Goal: Information Seeking & Learning: Learn about a topic

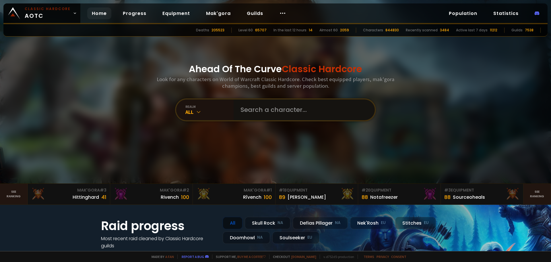
click at [274, 104] on input "text" at bounding box center [302, 109] width 131 height 21
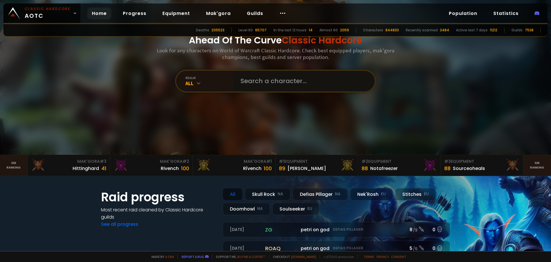
scroll to position [144, 0]
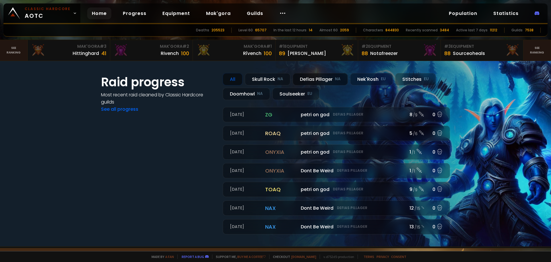
click at [319, 80] on div "Defias Pillager NA" at bounding box center [320, 79] width 55 height 12
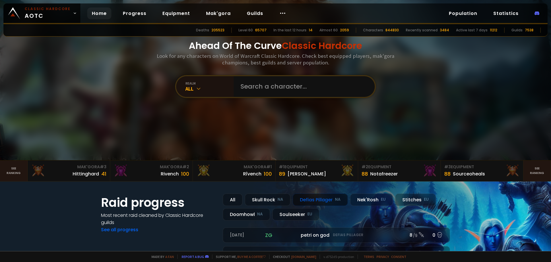
scroll to position [0, 0]
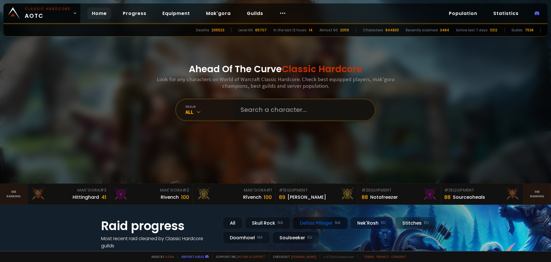
click at [245, 108] on input "text" at bounding box center [302, 109] width 131 height 21
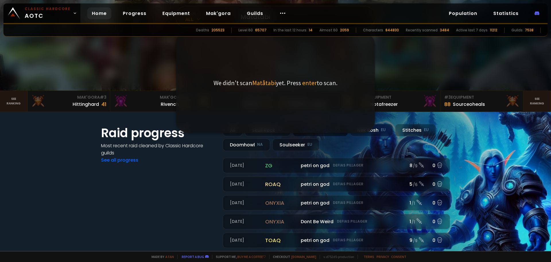
scroll to position [86, 0]
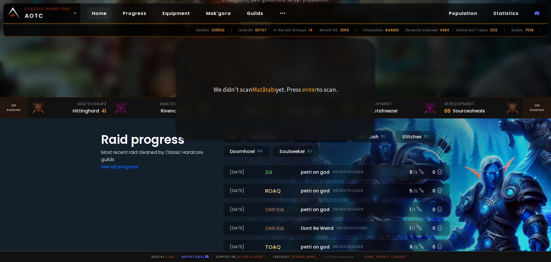
type input "Matåtabi"
click at [407, 95] on div "Ahead Of The Curve Classic Hardcore Look for any characters on World of Warcraf…" at bounding box center [276, 5] width 346 height 183
click at [395, 83] on div "Ahead Of The Curve Classic Hardcore Look for any characters on World of Warcraf…" at bounding box center [276, 5] width 346 height 183
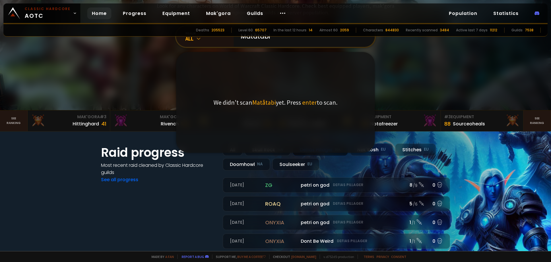
scroll to position [29, 0]
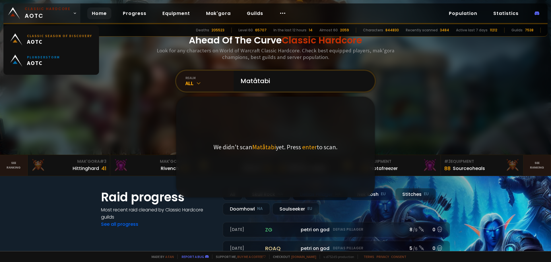
click at [73, 13] on icon at bounding box center [75, 13] width 4 height 4
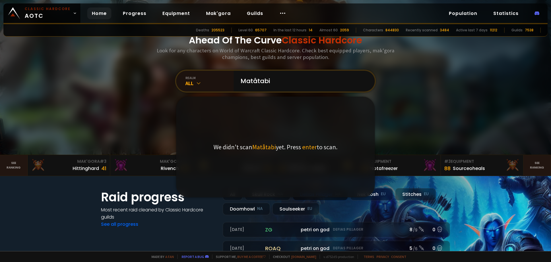
click at [120, 36] on div "Deaths 205523 Level 60 65707 In the last 12 hours 14 Almost 60 2059 Characters …" at bounding box center [275, 30] width 545 height 12
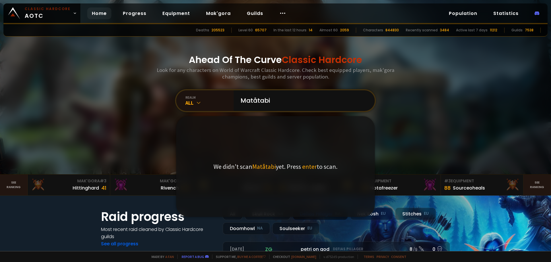
scroll to position [0, 0]
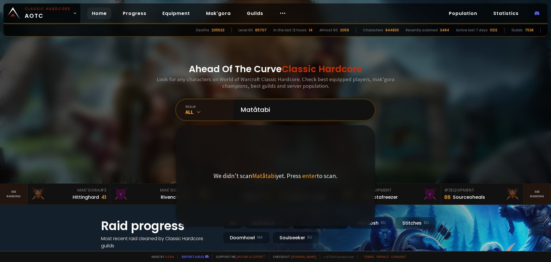
click at [376, 143] on div "Ahead Of The Curve Classic Hardcore Look for any characters on World of Warcraf…" at bounding box center [276, 91] width 346 height 183
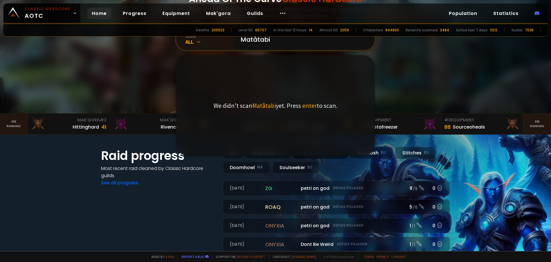
scroll to position [57, 0]
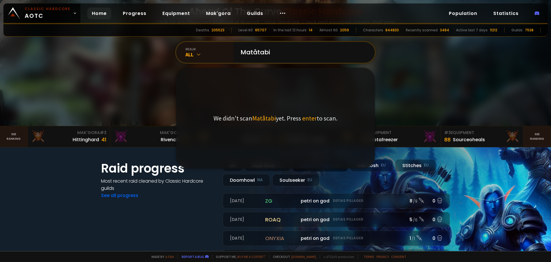
click at [451, 94] on div at bounding box center [275, 34] width 551 height 183
click at [284, 53] on input "Matåtabi" at bounding box center [302, 52] width 131 height 21
click at [195, 51] on div "All" at bounding box center [210, 54] width 48 height 7
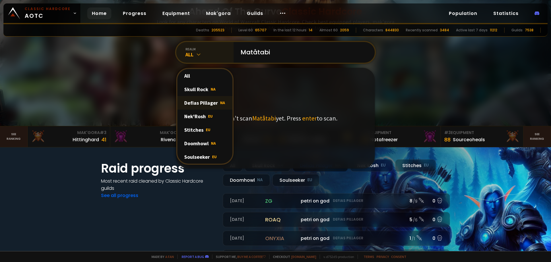
click at [203, 103] on div "Defias Pillager NA" at bounding box center [204, 102] width 55 height 13
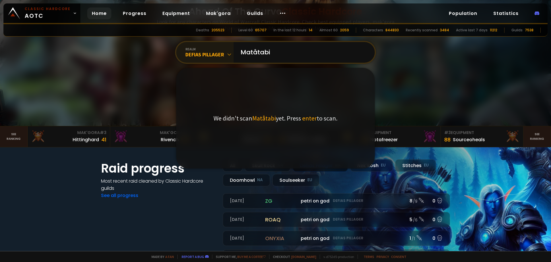
click at [387, 88] on div "Ahead Of The Curve Classic Hardcore Look for any characters on World of Warcraf…" at bounding box center [276, 34] width 346 height 183
click at [309, 56] on input "Matåtabi" at bounding box center [302, 52] width 131 height 21
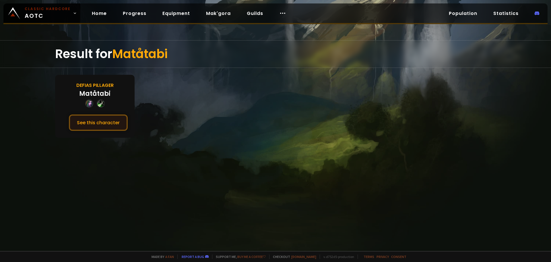
click at [95, 125] on button "See this character" at bounding box center [98, 122] width 59 height 16
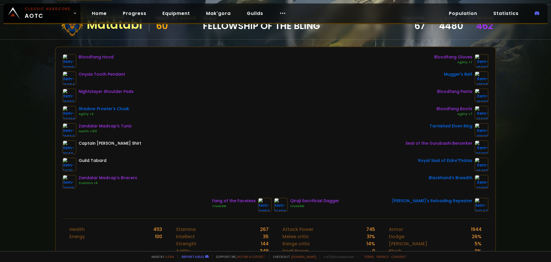
scroll to position [86, 0]
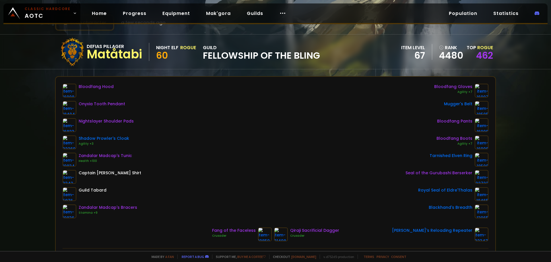
scroll to position [57, 0]
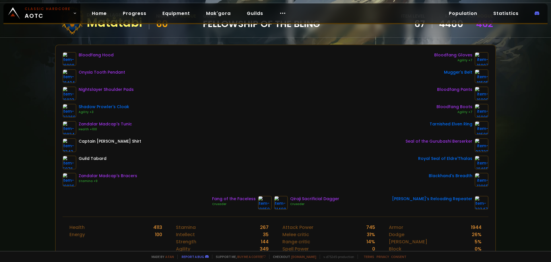
drag, startPoint x: 68, startPoint y: 60, endPoint x: 186, endPoint y: 82, distance: 120.0
click at [186, 82] on div "Bloodfang Hood Onyxia Tooth Pendant Nightslayer Shoulder Pads Shadow Prowler's …" at bounding box center [276, 119] width 426 height 134
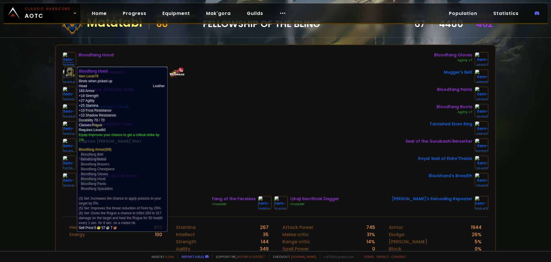
click at [73, 58] on img at bounding box center [70, 59] width 14 height 14
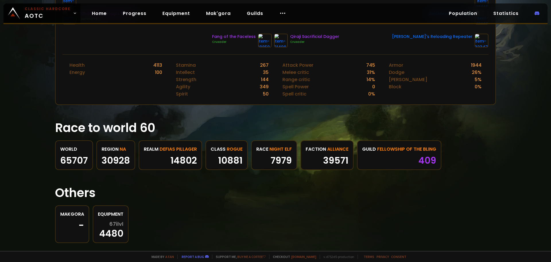
scroll to position [230, 0]
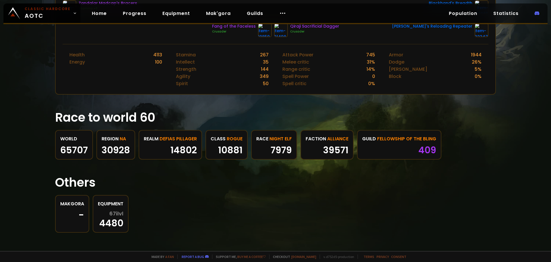
drag, startPoint x: 457, startPoint y: 137, endPoint x: 307, endPoint y: 169, distance: 153.9
click at [308, 169] on div "Scan character a few seconds ago Defias Pillager Matåtabi Night Elf Rogue 60 gu…" at bounding box center [275, 125] width 551 height 251
click at [255, 177] on h1 "Others" at bounding box center [275, 182] width 441 height 18
click at [129, 174] on h1 "Others" at bounding box center [275, 182] width 441 height 18
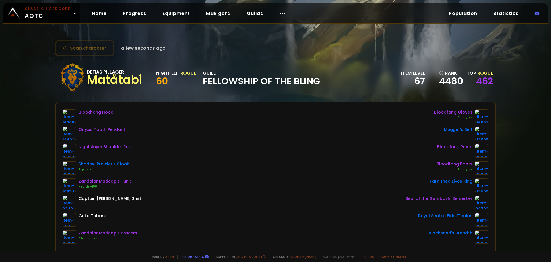
scroll to position [0, 0]
drag, startPoint x: 139, startPoint y: 80, endPoint x: 86, endPoint y: 83, distance: 52.4
click at [87, 83] on div "Matåtabi" at bounding box center [114, 80] width 55 height 9
click at [152, 76] on div "Defias Pillager Matåtabi Night Elf Rogue 60 guild Fellowship of the Bling" at bounding box center [189, 77] width 262 height 29
drag, startPoint x: 148, startPoint y: 78, endPoint x: 78, endPoint y: 85, distance: 69.9
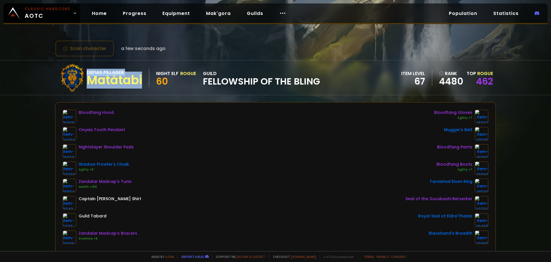
click at [78, 85] on div "Defias Pillager Matåtabi Night Elf Rogue 60 guild Fellowship of the Bling" at bounding box center [189, 77] width 262 height 29
click at [143, 128] on div "Bloodfang Hood Onyxia Tooth Pendant Nightslayer Shoulder Pads Shadow Prowler's …" at bounding box center [276, 176] width 426 height 134
drag, startPoint x: 145, startPoint y: 77, endPoint x: 83, endPoint y: 82, distance: 62.5
click at [83, 82] on div "Defias Pillager Matåtabi Night Elf Rogue 60 guild Fellowship of the Bling" at bounding box center [189, 77] width 262 height 29
click at [164, 119] on div "Bloodfang Hood Onyxia Tooth Pendant Nightslayer Shoulder Pads Shadow Prowler's …" at bounding box center [276, 176] width 426 height 134
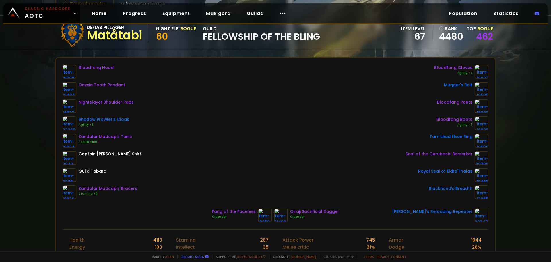
scroll to position [50, 0]
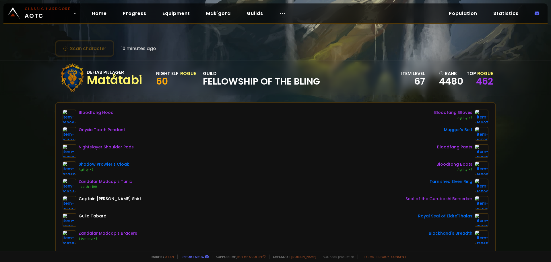
click at [218, 122] on div "Bloodfang Hood Onyxia Tooth Pendant Nightslayer Shoulder Pads Shadow Prowler's …" at bounding box center [276, 176] width 426 height 134
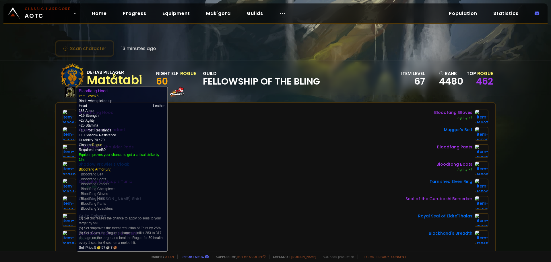
click at [73, 116] on img at bounding box center [70, 116] width 14 height 14
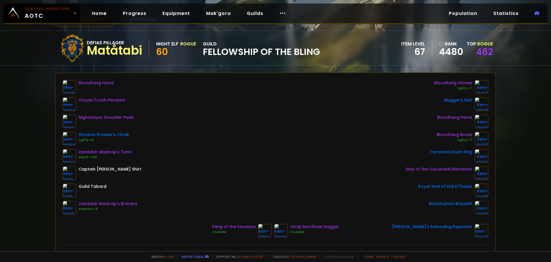
scroll to position [57, 0]
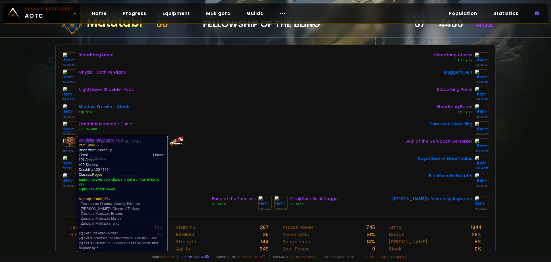
click at [70, 134] on link at bounding box center [70, 128] width 14 height 14
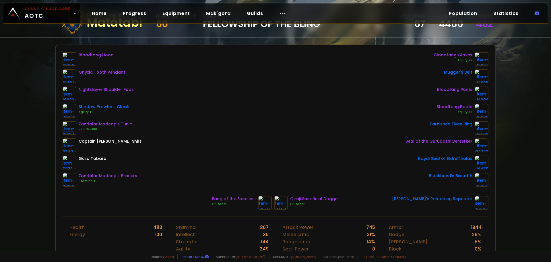
click at [69, 126] on img at bounding box center [70, 128] width 14 height 14
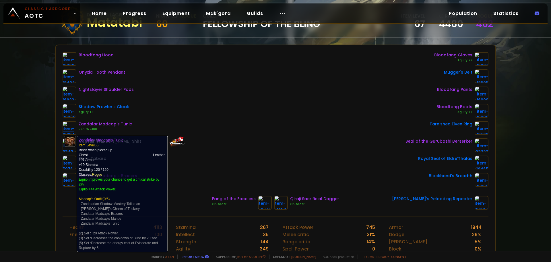
click at [69, 126] on img at bounding box center [70, 128] width 14 height 14
click at [68, 129] on img at bounding box center [70, 128] width 14 height 14
click at [69, 129] on img at bounding box center [70, 128] width 14 height 14
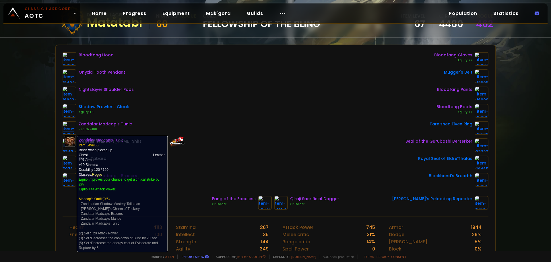
click at [69, 129] on img at bounding box center [70, 128] width 14 height 14
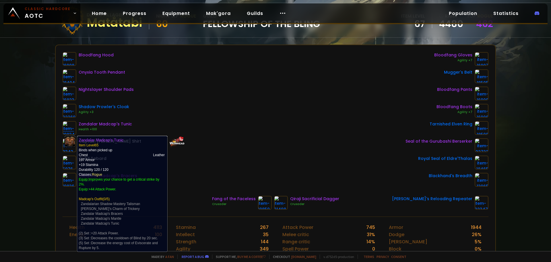
click at [69, 129] on img at bounding box center [70, 128] width 14 height 14
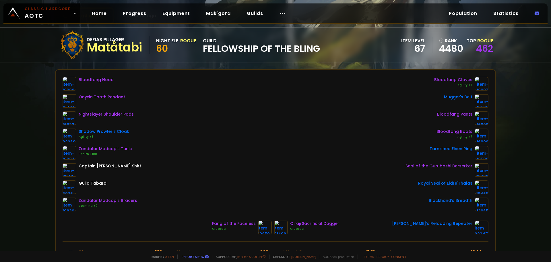
scroll to position [0, 0]
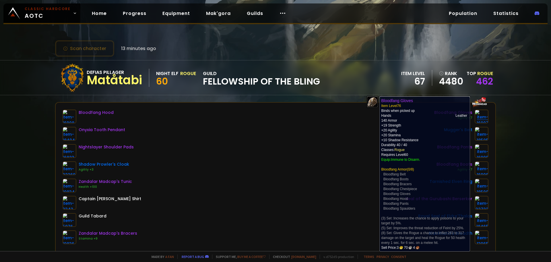
click at [475, 112] on img at bounding box center [482, 116] width 14 height 14
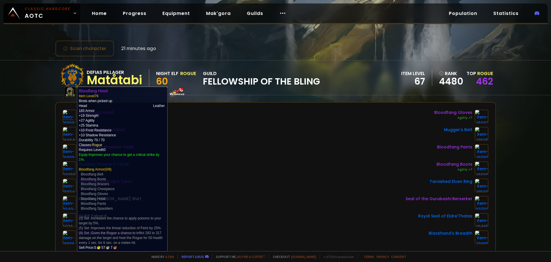
click at [74, 118] on img at bounding box center [70, 116] width 14 height 14
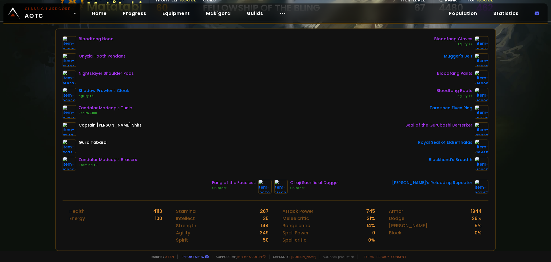
scroll to position [29, 0]
